Goal: Task Accomplishment & Management: Manage account settings

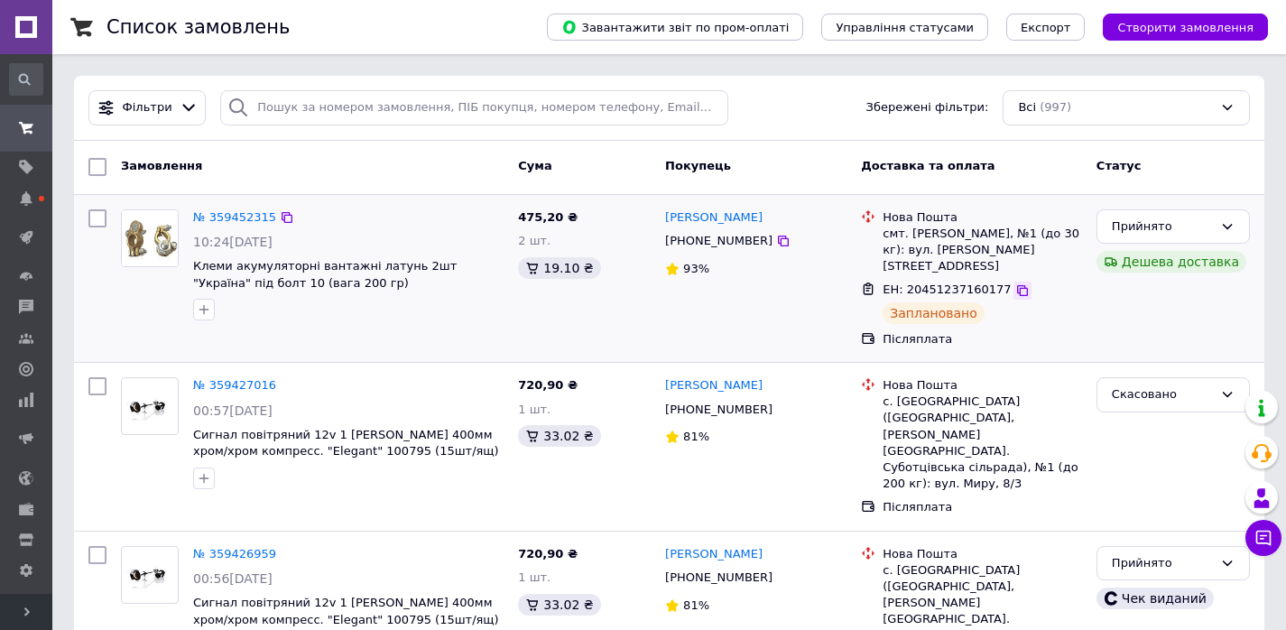
click at [1017, 285] on icon at bounding box center [1022, 290] width 11 height 11
click at [102, 221] on input "checkbox" at bounding box center [97, 218] width 18 height 18
checkbox input "true"
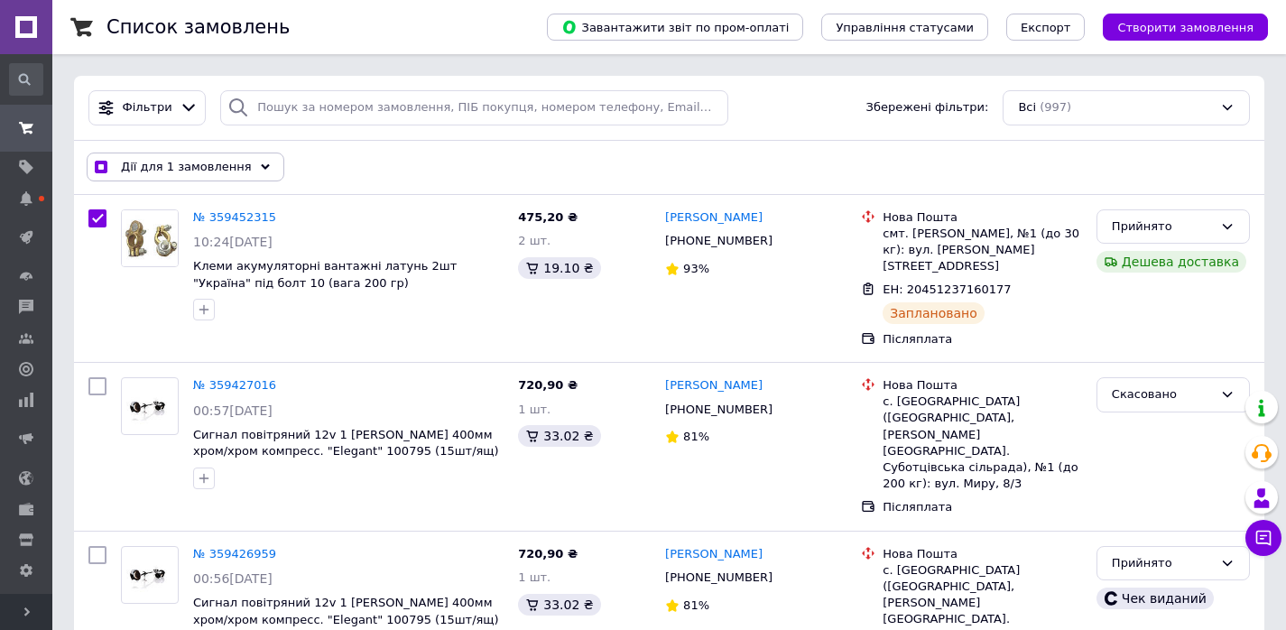
click at [247, 171] on div "Дії для 1 замовлення" at bounding box center [186, 167] width 198 height 29
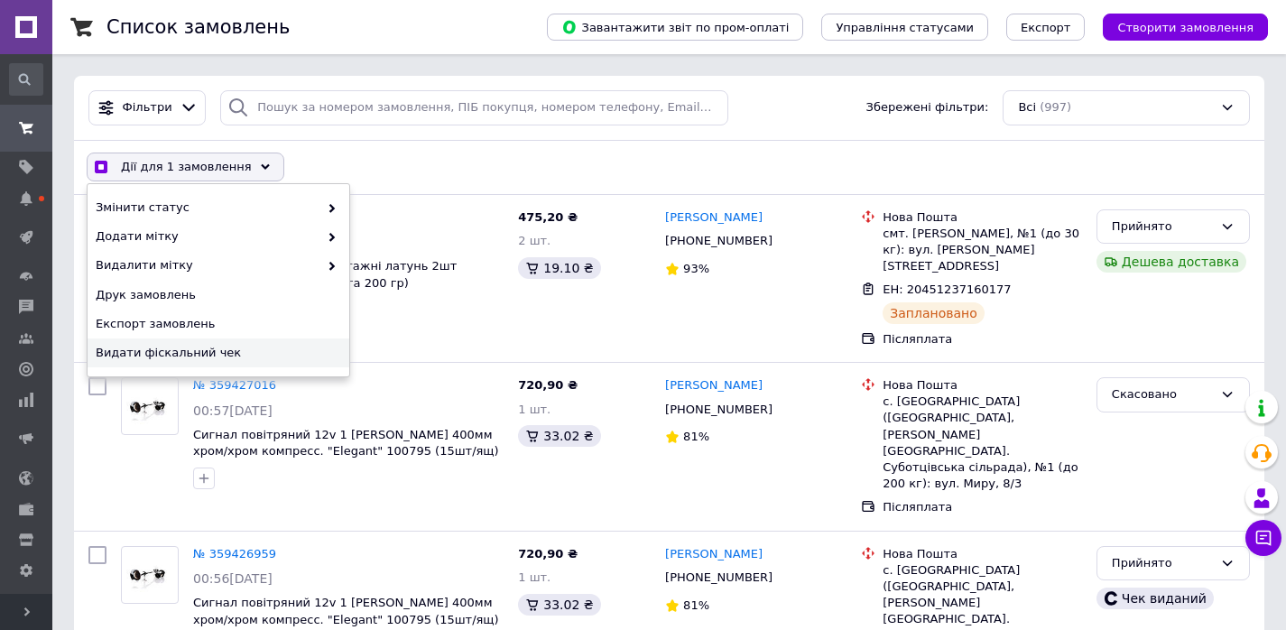
click at [202, 364] on div "Видати фіскальний чек" at bounding box center [219, 352] width 262 height 29
checkbox input "true"
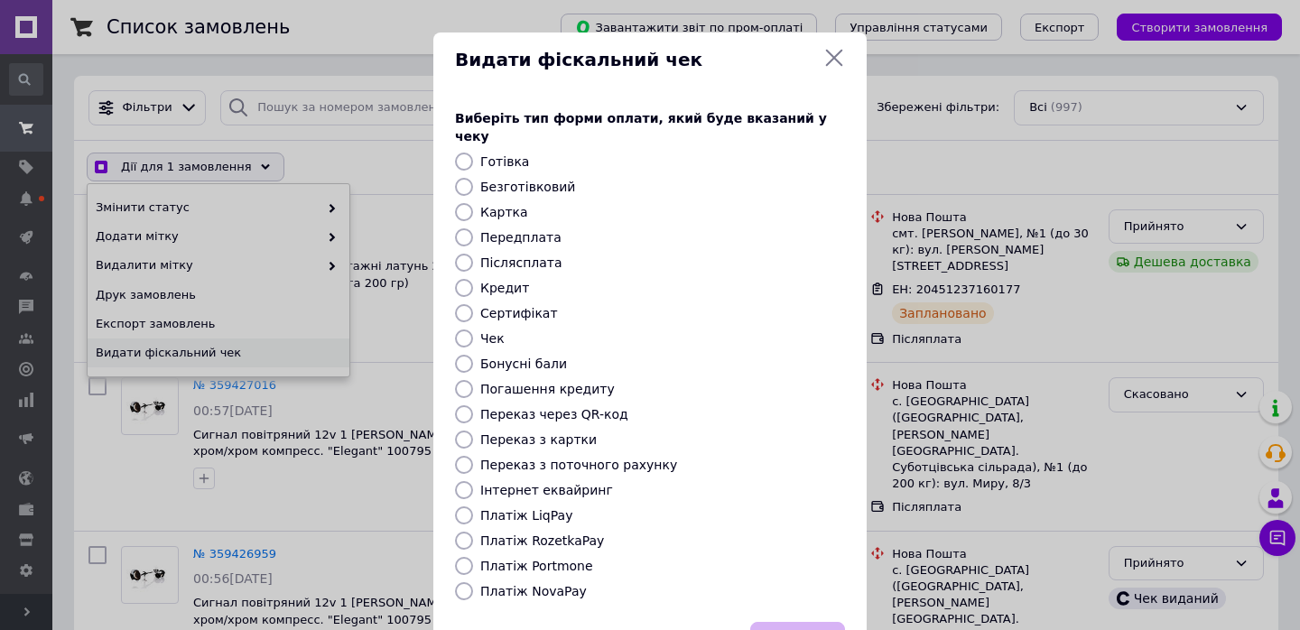
click at [552, 584] on label "Платіж NovaPay" at bounding box center [533, 591] width 106 height 14
click at [473, 582] on input "Платіж NovaPay" at bounding box center [464, 591] width 18 height 18
radio input "true"
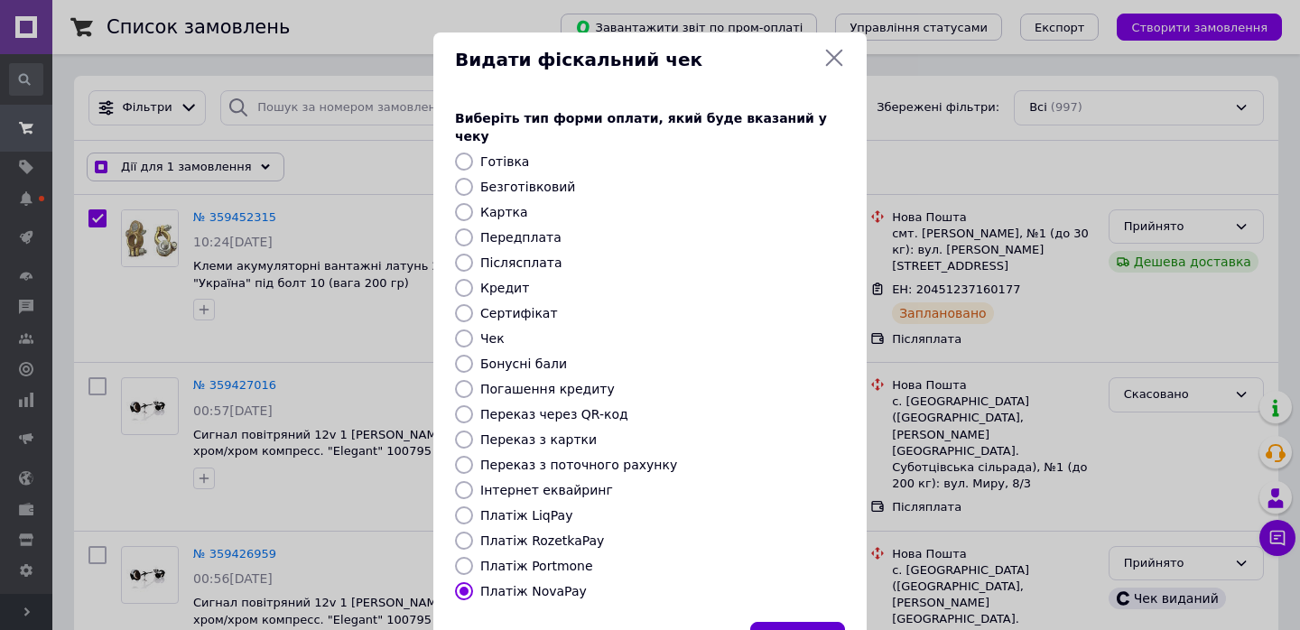
click at [803, 622] on button "Вибрати" at bounding box center [797, 641] width 95 height 39
checkbox input "true"
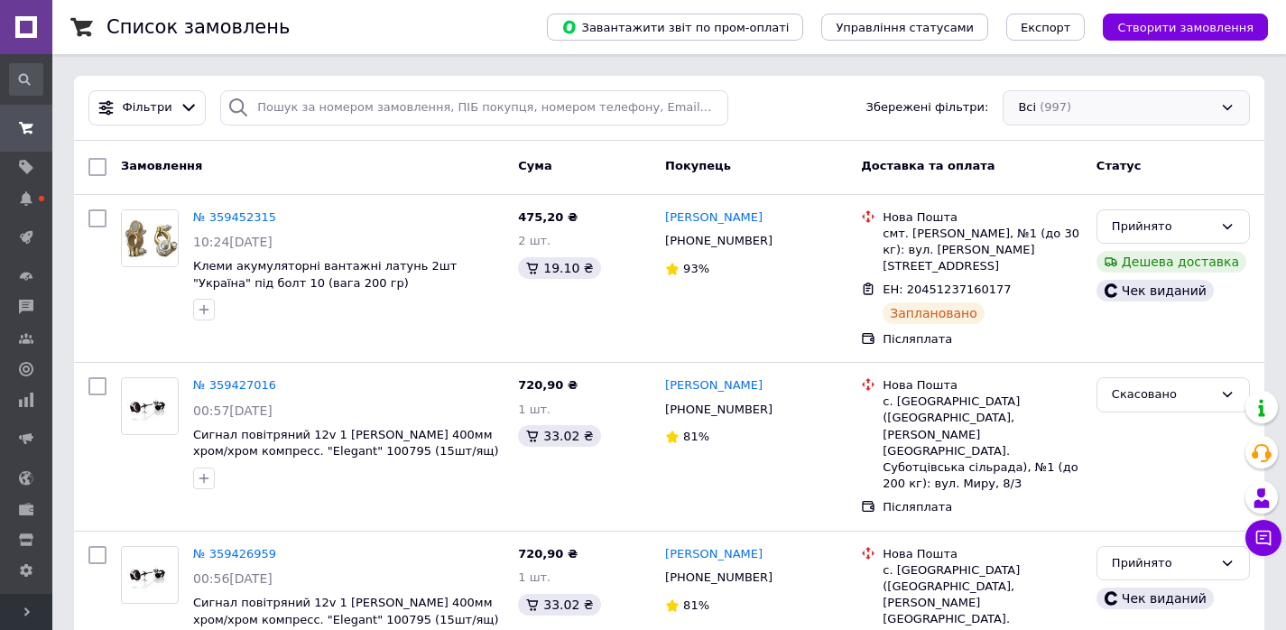
click at [1101, 107] on div "Всі (997)" at bounding box center [1126, 107] width 247 height 35
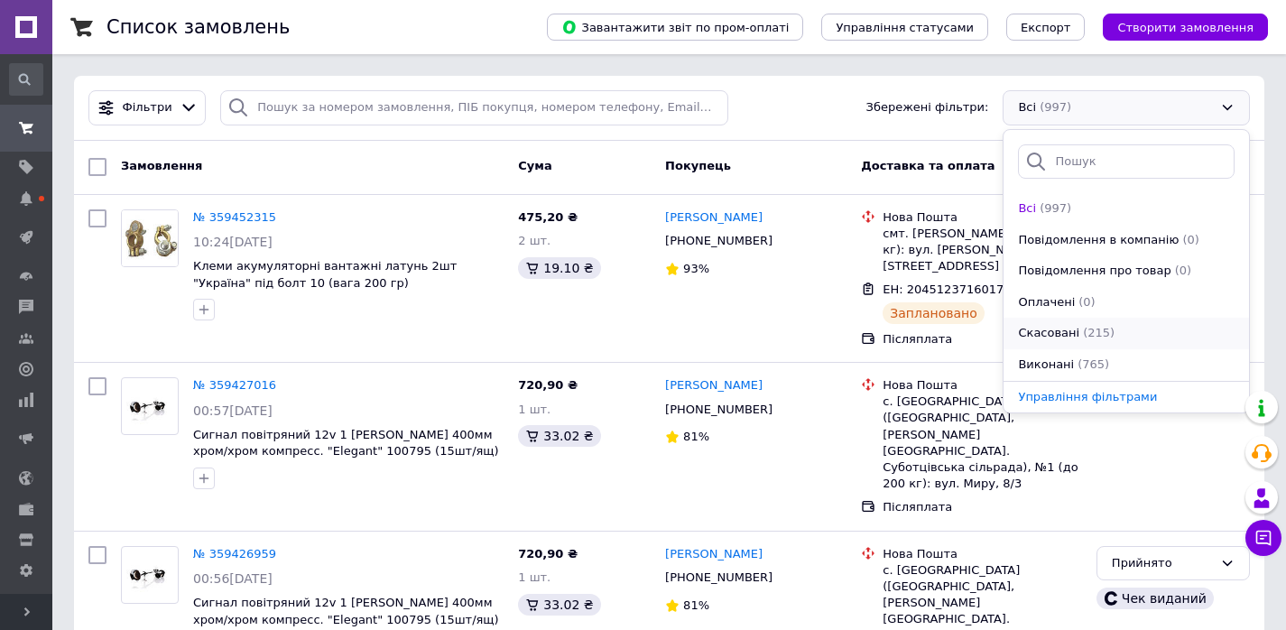
scroll to position [62, 0]
click at [1088, 336] on span "(17)" at bounding box center [1091, 334] width 24 height 14
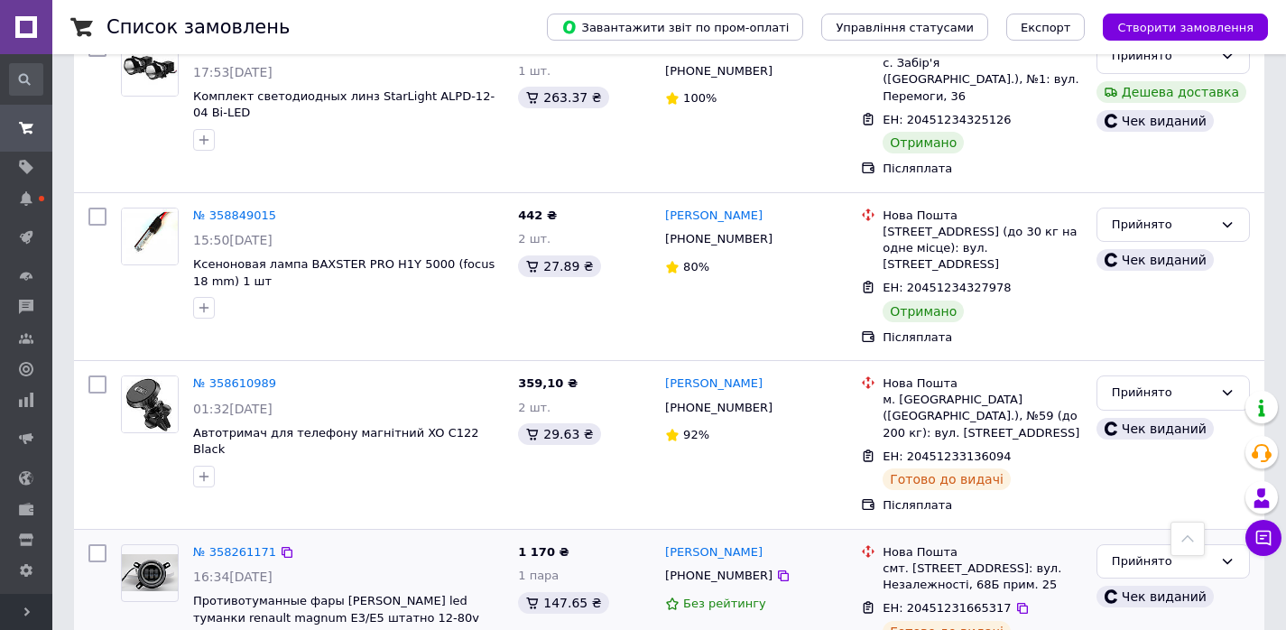
scroll to position [2005, 0]
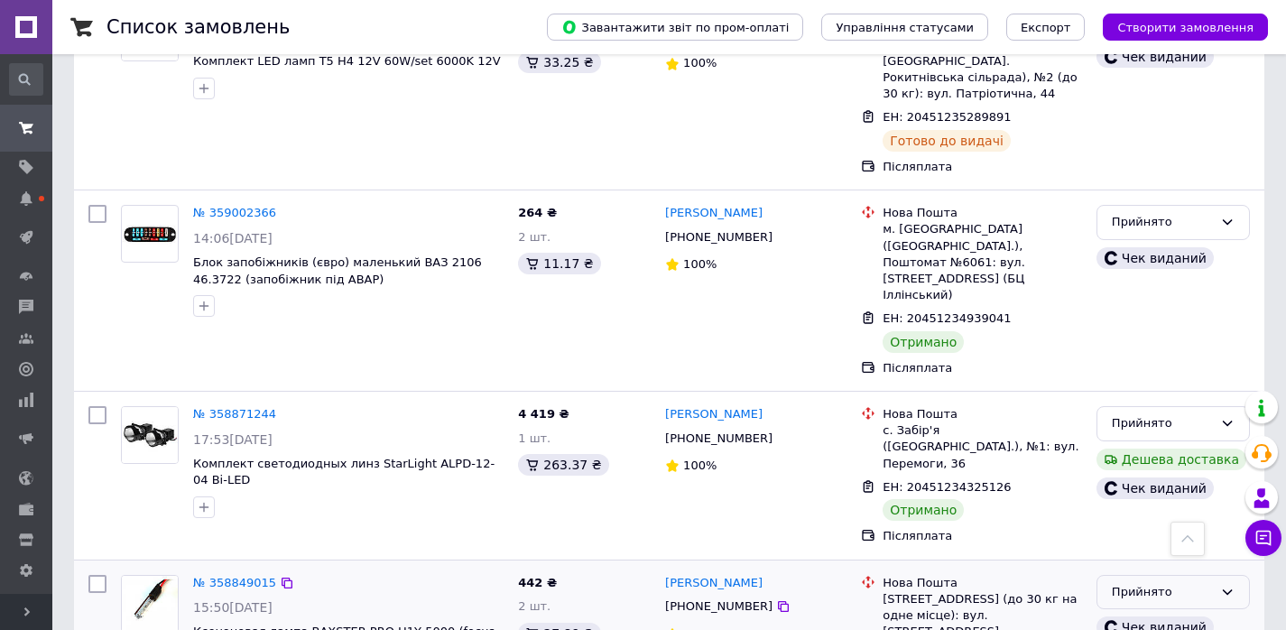
click at [1131, 583] on div "Прийнято" at bounding box center [1162, 592] width 101 height 19
click at [1132, 613] on li "Виконано" at bounding box center [1173, 629] width 152 height 33
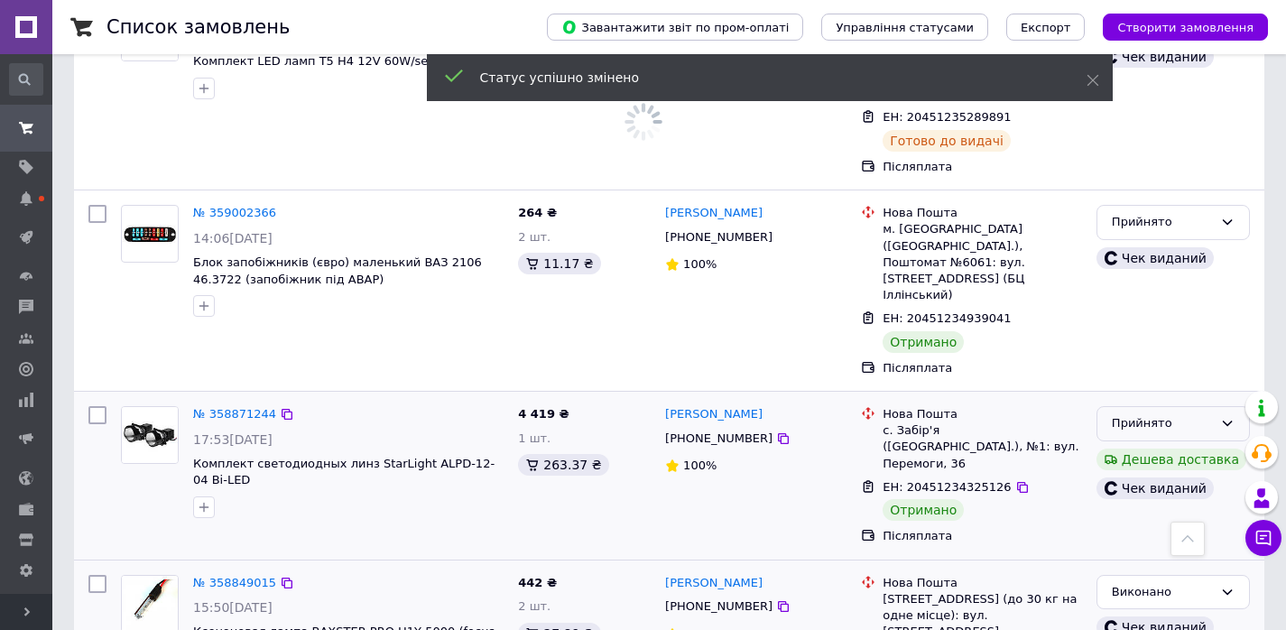
click at [1133, 414] on div "Прийнято" at bounding box center [1162, 423] width 101 height 19
click at [1119, 445] on li "Виконано" at bounding box center [1173, 461] width 152 height 33
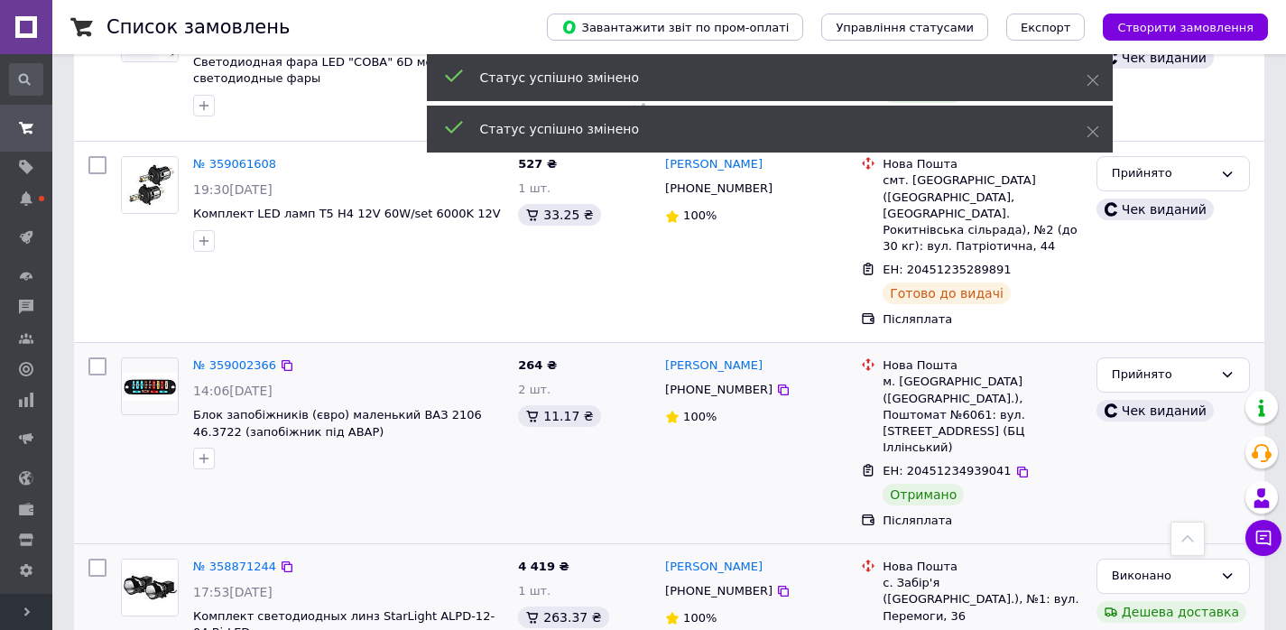
scroll to position [1851, 0]
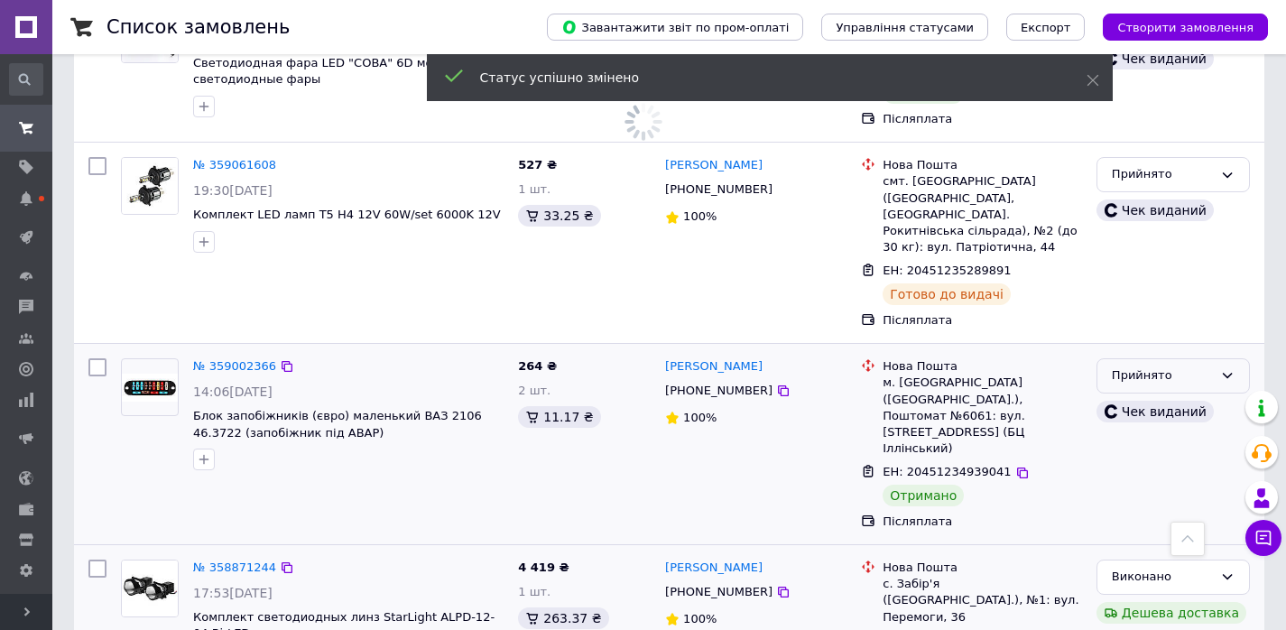
click at [1119, 358] on div "Прийнято" at bounding box center [1173, 375] width 153 height 35
click at [1111, 397] on li "Виконано" at bounding box center [1173, 413] width 152 height 33
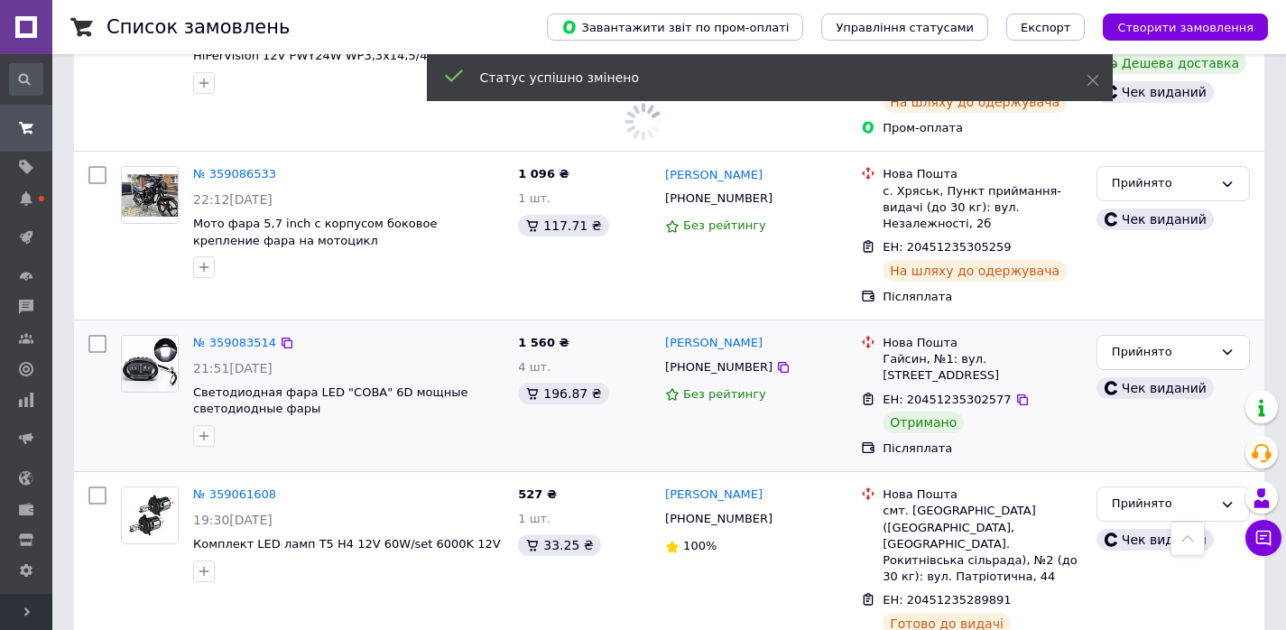
scroll to position [1521, 0]
click at [1132, 344] on div "Прийнято" at bounding box center [1162, 353] width 101 height 19
click at [1120, 375] on li "Виконано" at bounding box center [1173, 391] width 152 height 33
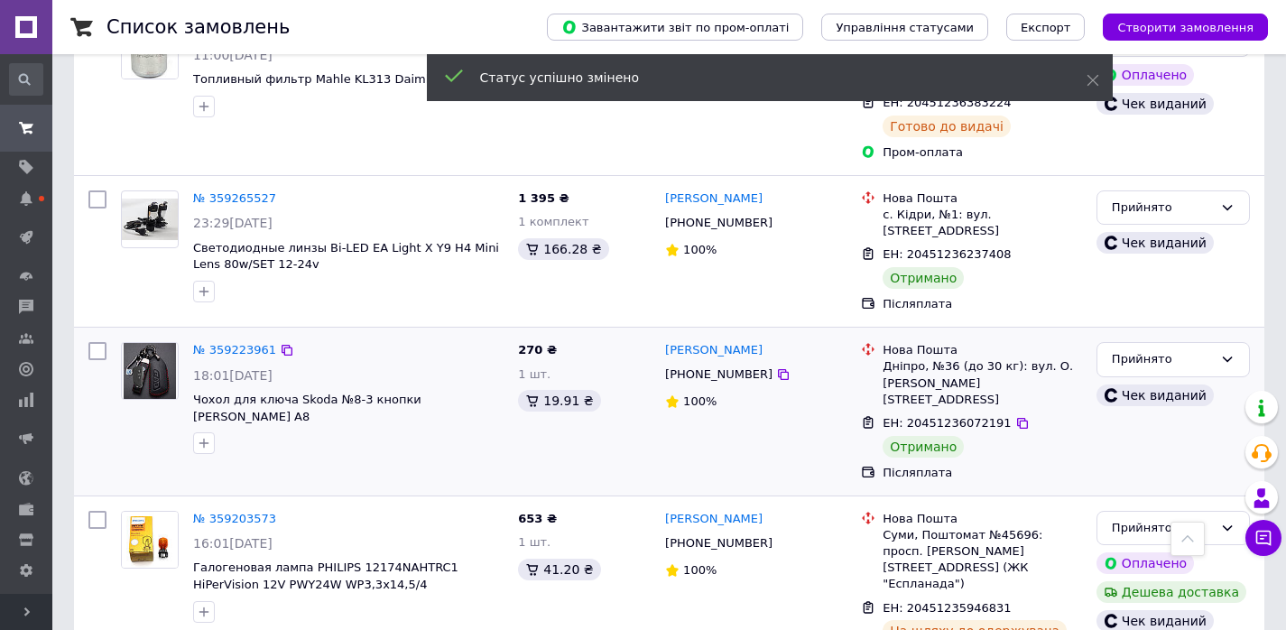
scroll to position [991, 0]
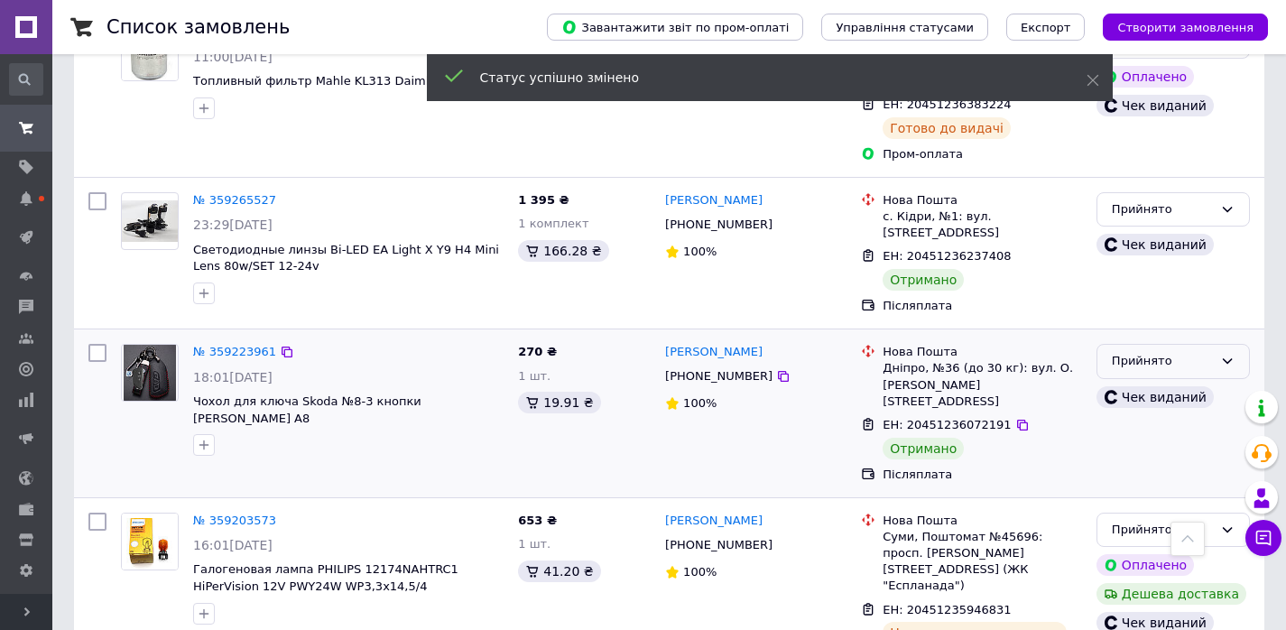
click at [1132, 344] on div "Прийнято" at bounding box center [1173, 361] width 153 height 35
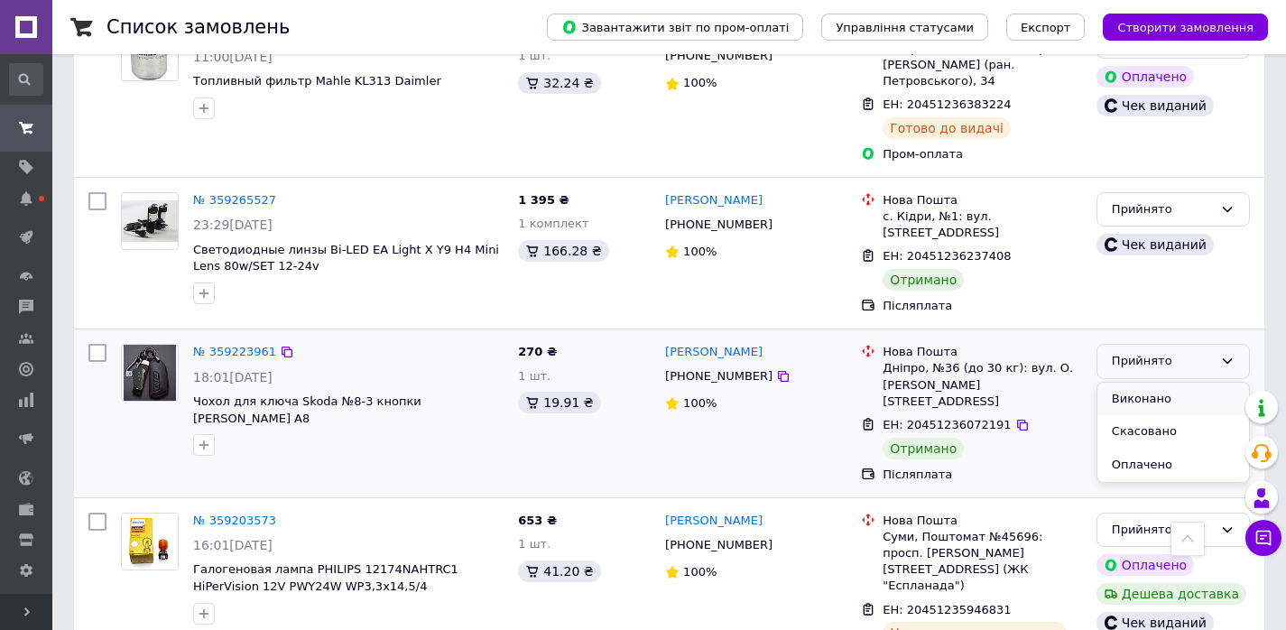
click at [1130, 383] on li "Виконано" at bounding box center [1173, 399] width 152 height 33
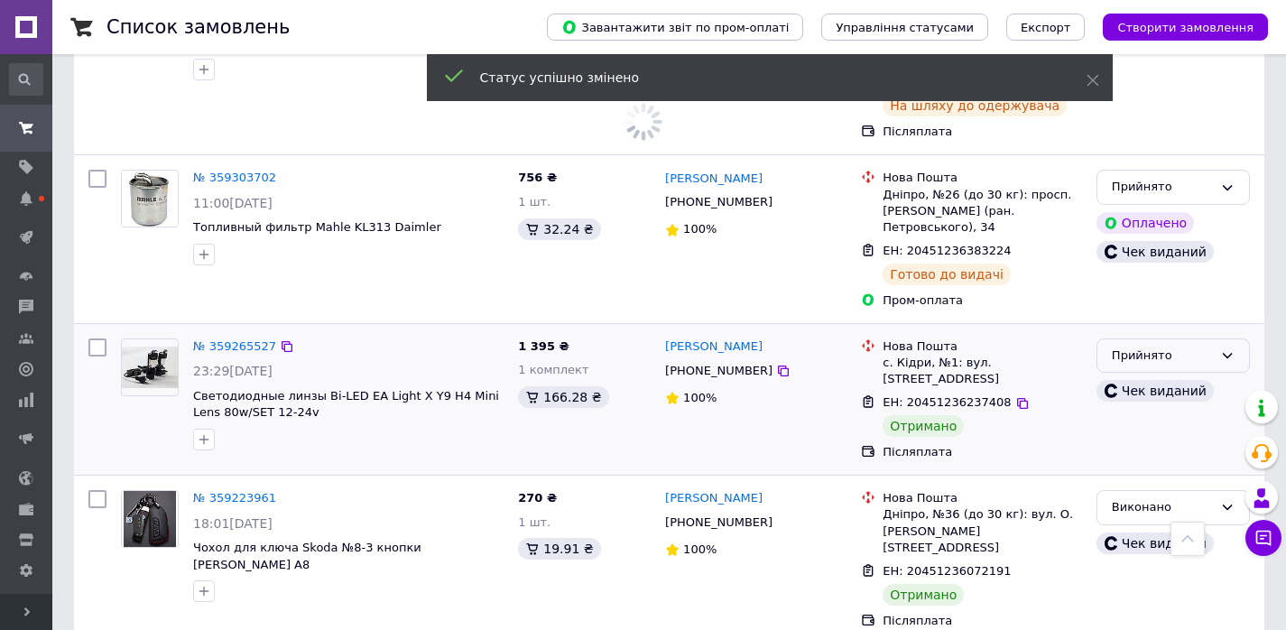
click at [1121, 347] on div "Прийнято" at bounding box center [1162, 356] width 101 height 19
click at [1127, 376] on li "Виконано" at bounding box center [1173, 392] width 152 height 33
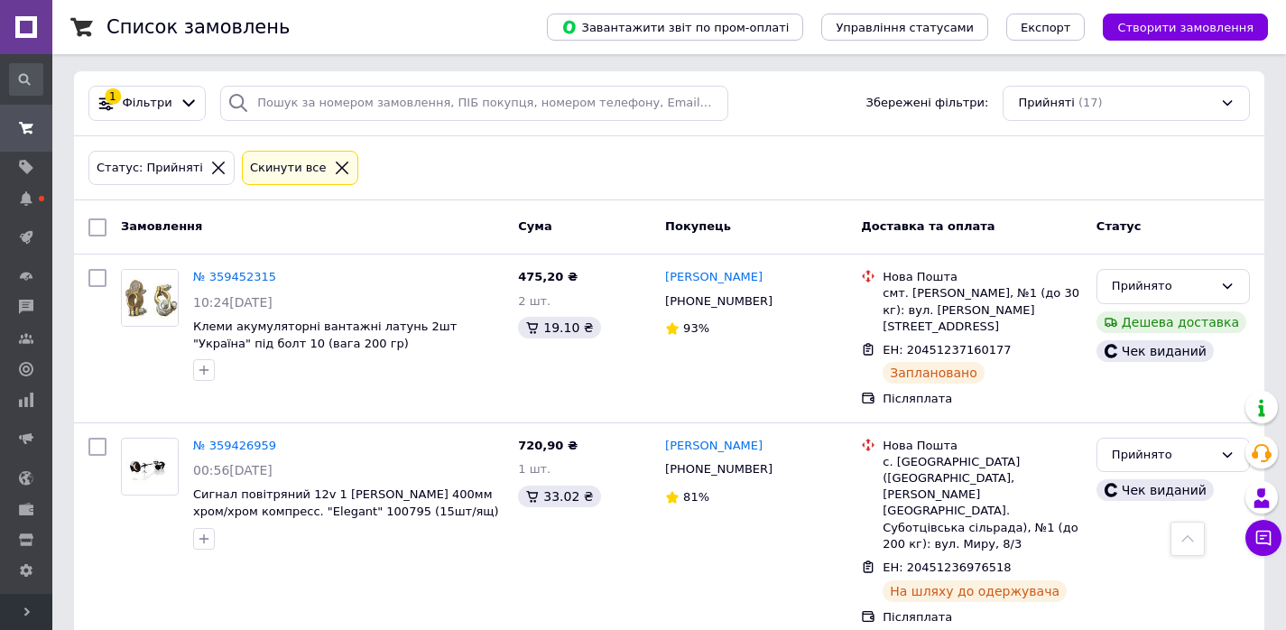
scroll to position [0, 0]
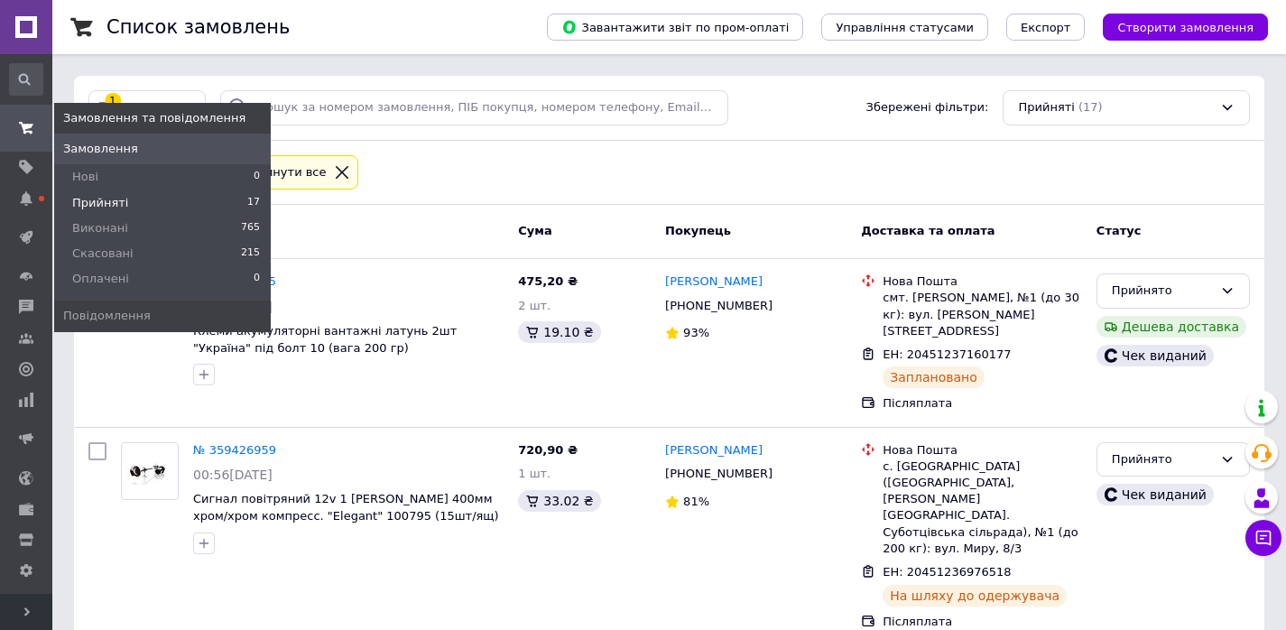
click at [22, 128] on icon at bounding box center [26, 128] width 14 height 14
